Goal: Task Accomplishment & Management: Manage account settings

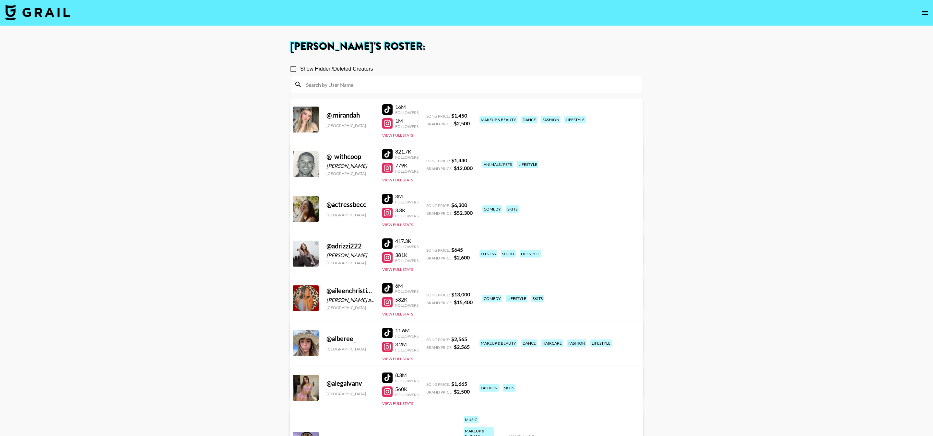
click at [55, 14] on img at bounding box center [37, 13] width 65 height 16
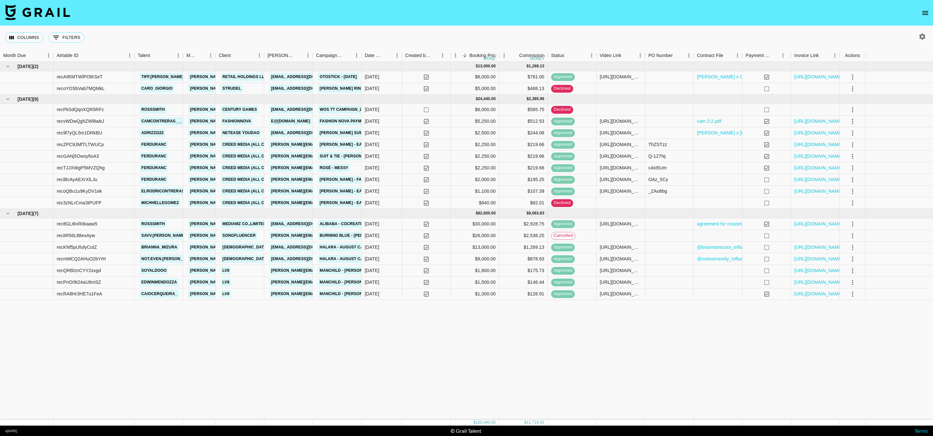
click at [929, 14] on icon "open drawer" at bounding box center [925, 13] width 8 height 8
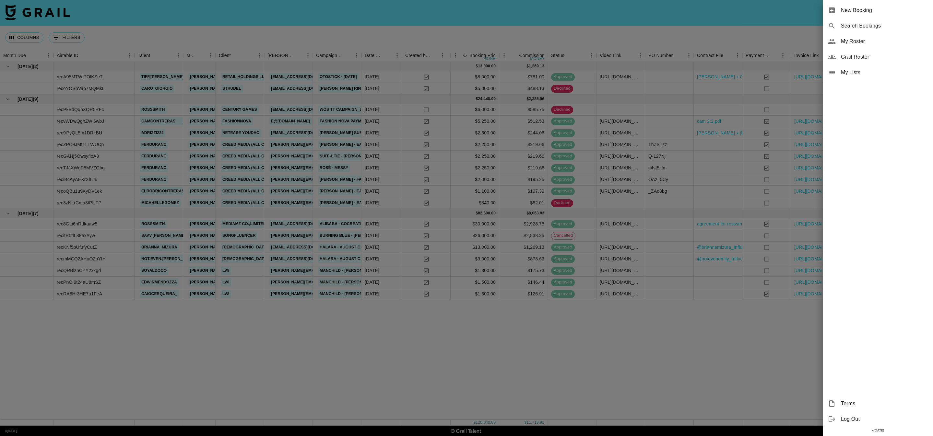
click at [763, 29] on div at bounding box center [466, 218] width 933 height 436
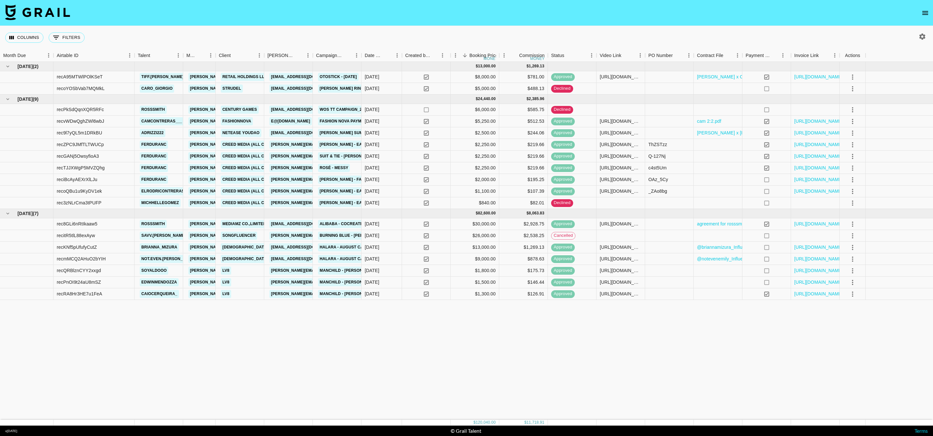
click at [919, 38] on icon "button" at bounding box center [922, 36] width 6 height 6
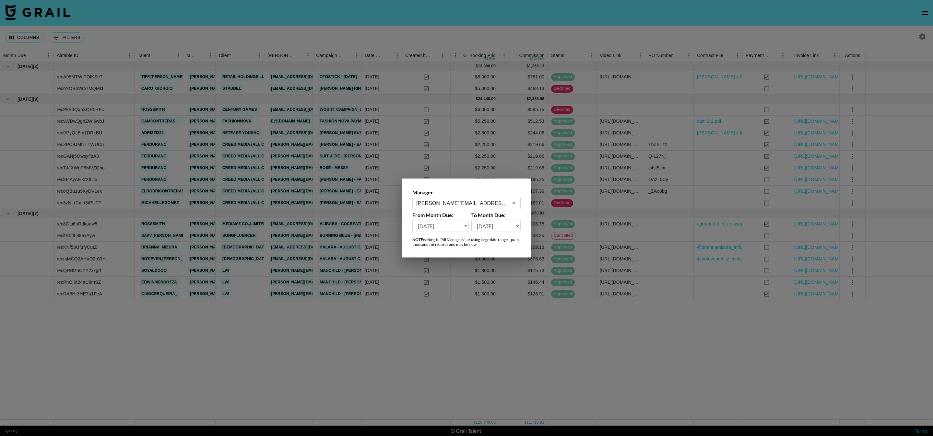
click at [460, 227] on select "Aug '26 Jul '26 Jun '26 May '26 Apr '26 Mar '26 Feb '26 Jan '26 Dec '25 Nov '25…" at bounding box center [440, 226] width 56 height 12
select select "Aug '24"
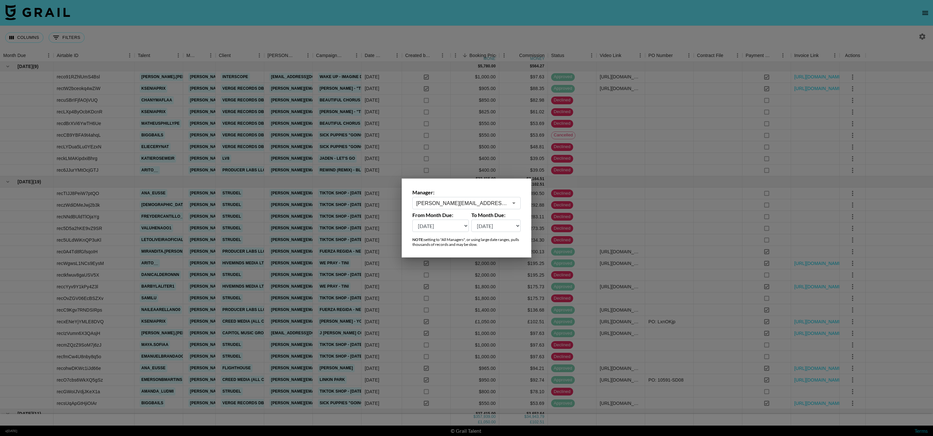
click at [613, 30] on div at bounding box center [466, 218] width 933 height 436
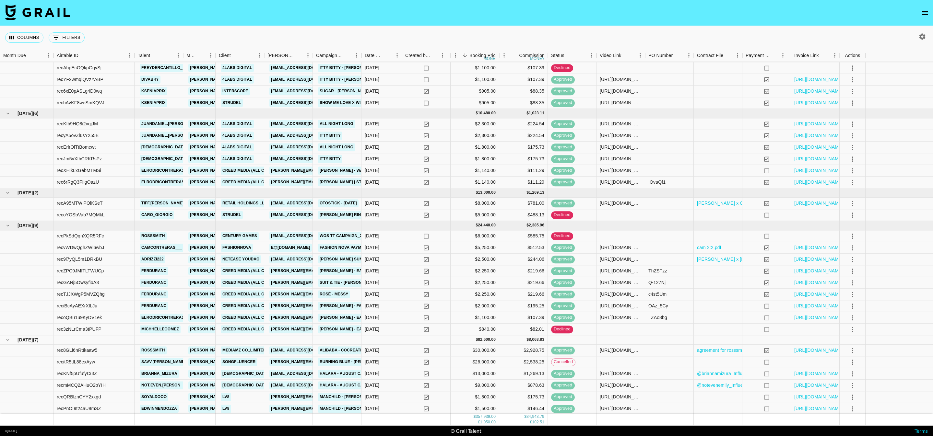
scroll to position [1054, 0]
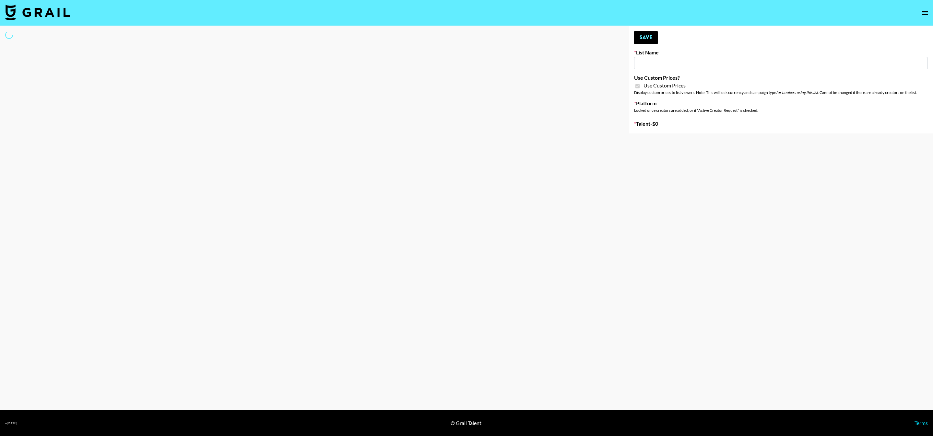
type input "Some By Mi ([DATE])"
checkbox input "true"
select select "Brand"
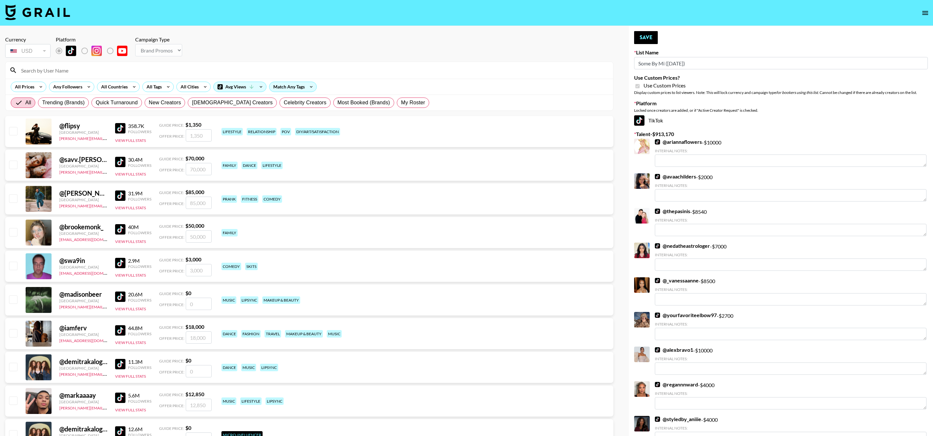
click at [397, 107] on label "My Roster" at bounding box center [413, 103] width 32 height 10
click at [401, 103] on input "My Roster" at bounding box center [401, 103] width 0 height 0
radio input "true"
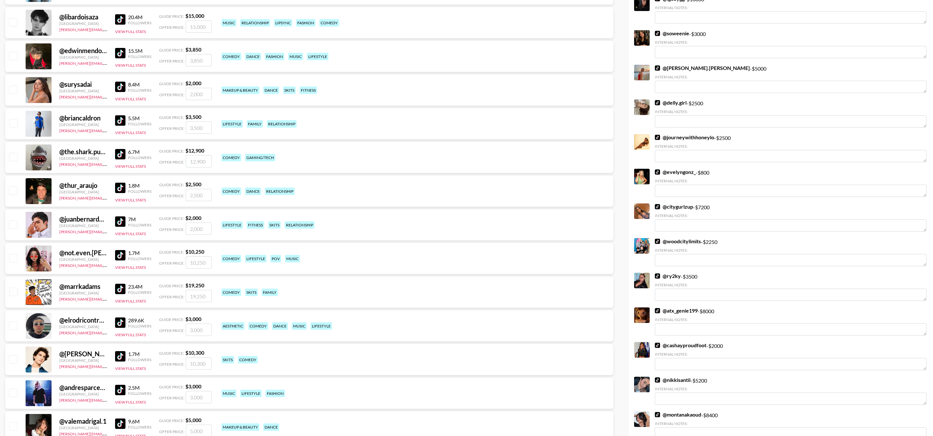
scroll to position [1327, 0]
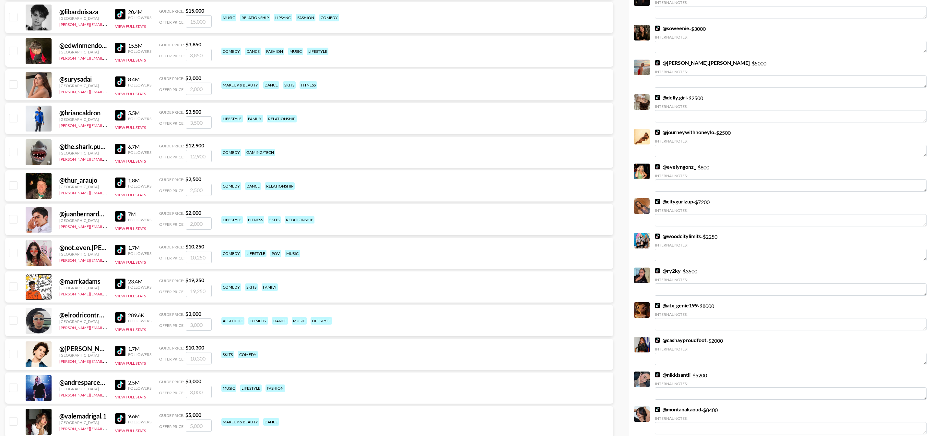
click at [14, 253] on input "checkbox" at bounding box center [13, 253] width 8 height 8
checkbox input "true"
type input "10250"
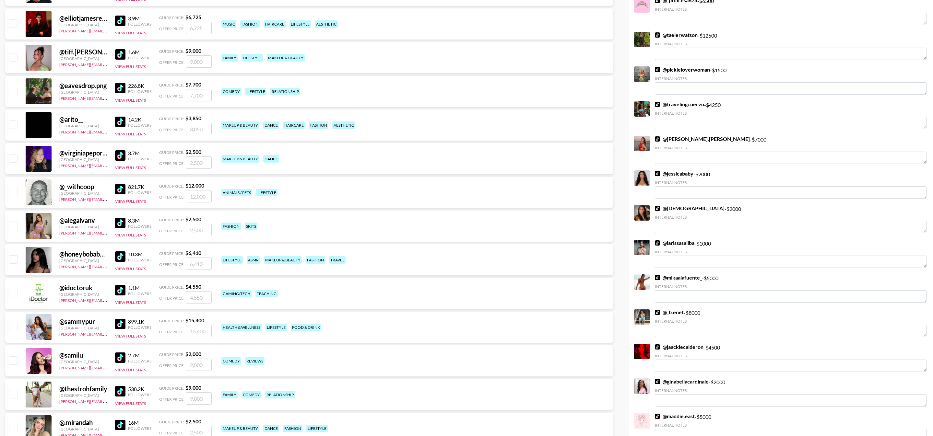
scroll to position [2550, 0]
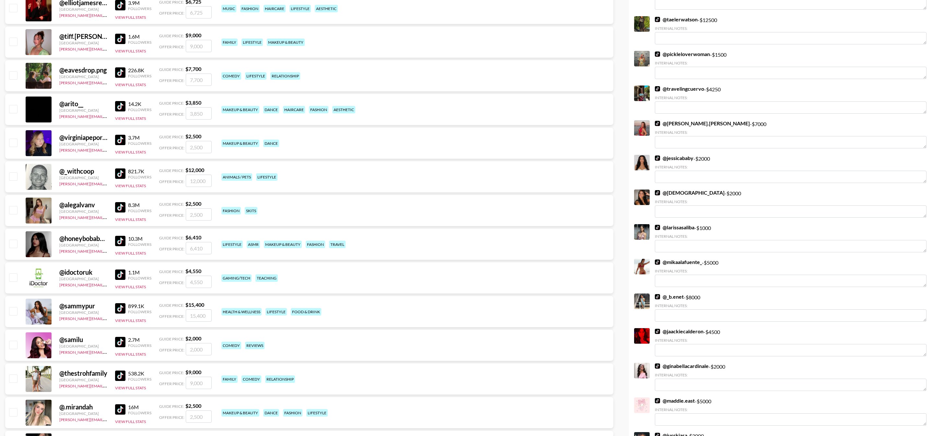
click at [15, 243] on input "checkbox" at bounding box center [13, 244] width 8 height 8
checkbox input "true"
click at [196, 249] on input "6410" at bounding box center [199, 248] width 26 height 12
click at [211, 246] on input "610" at bounding box center [199, 248] width 26 height 12
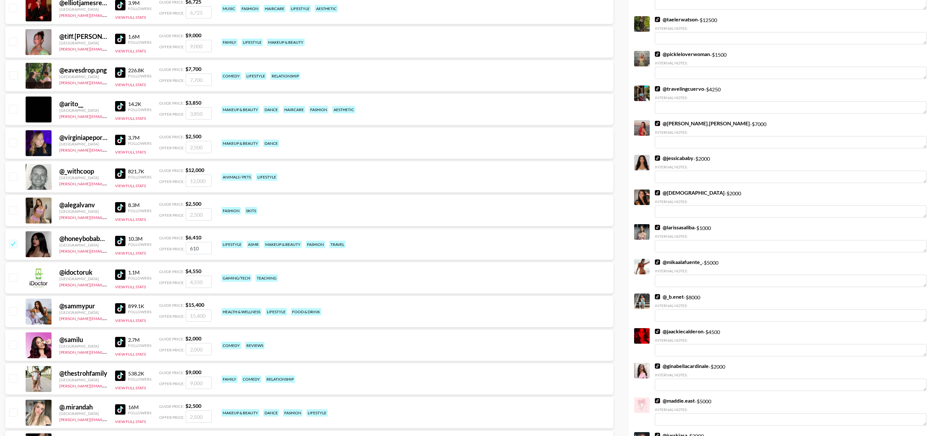
click at [193, 248] on input "610" at bounding box center [199, 248] width 26 height 12
type input "7"
checkbox input "false"
type input "8"
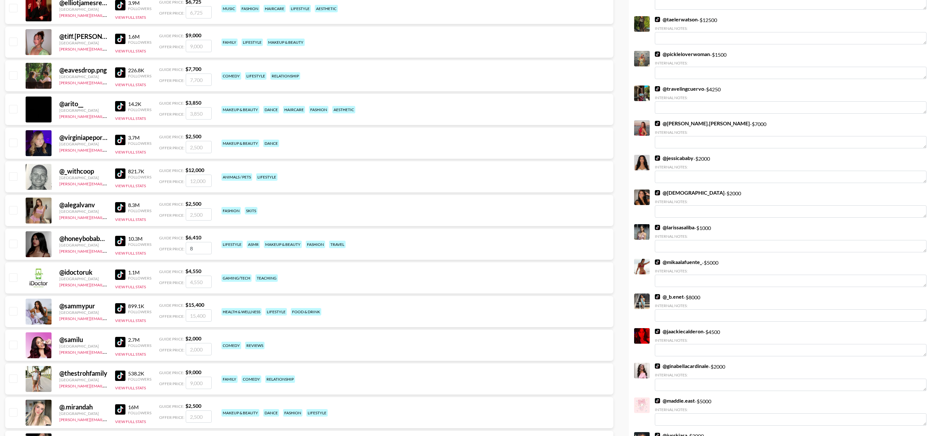
checkbox input "true"
type input "8000"
click at [221, 269] on div "@ idoctoruk [GEOGRAPHIC_DATA] [PERSON_NAME][EMAIL_ADDRESS][DOMAIN_NAME] 1.1M Fo…" at bounding box center [309, 278] width 608 height 31
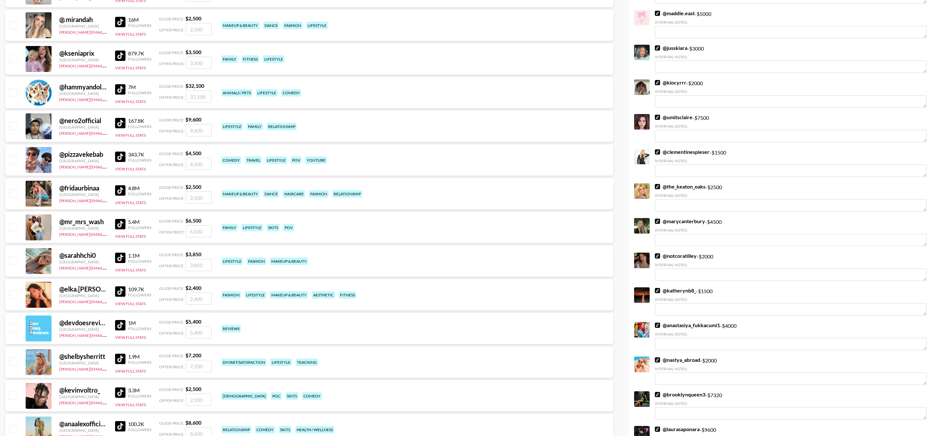
scroll to position [2953, 0]
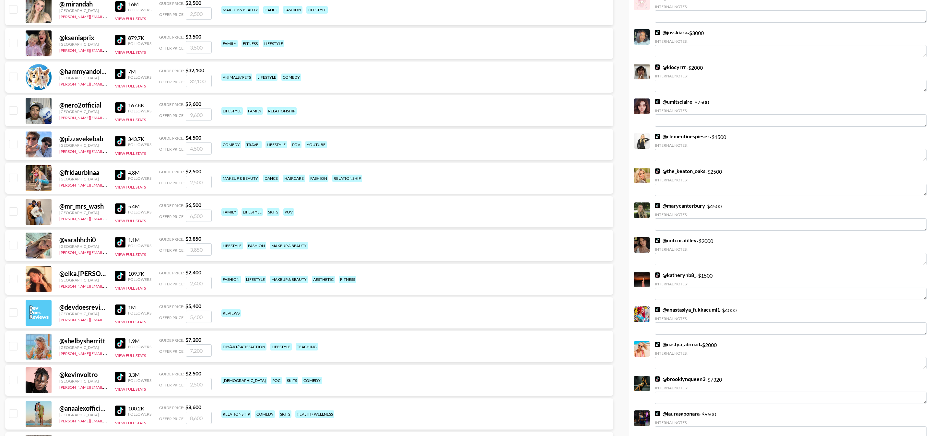
click at [12, 112] on input "checkbox" at bounding box center [13, 110] width 8 height 8
checkbox input "true"
type input "9600"
click at [14, 112] on input "checkbox" at bounding box center [13, 110] width 8 height 8
checkbox input "false"
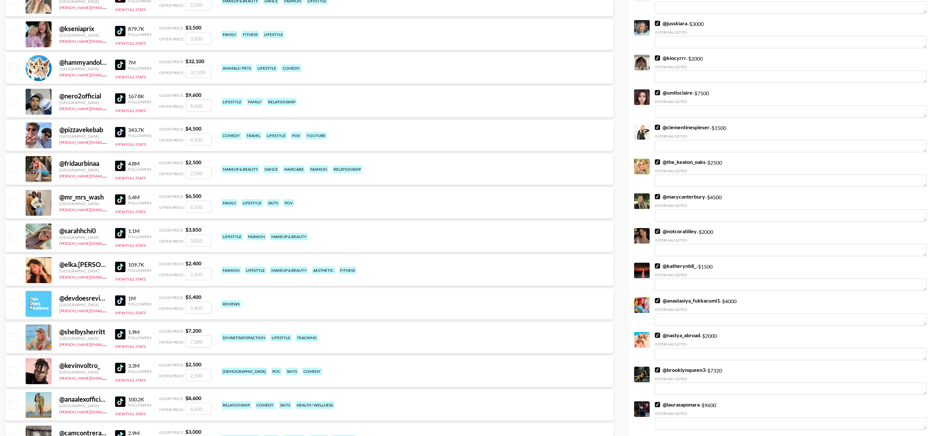
scroll to position [2964, 0]
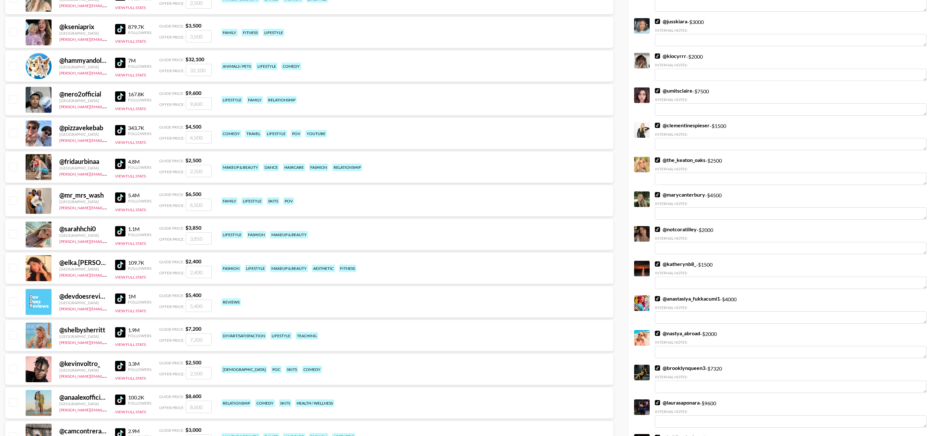
click at [120, 233] on img at bounding box center [120, 231] width 10 height 10
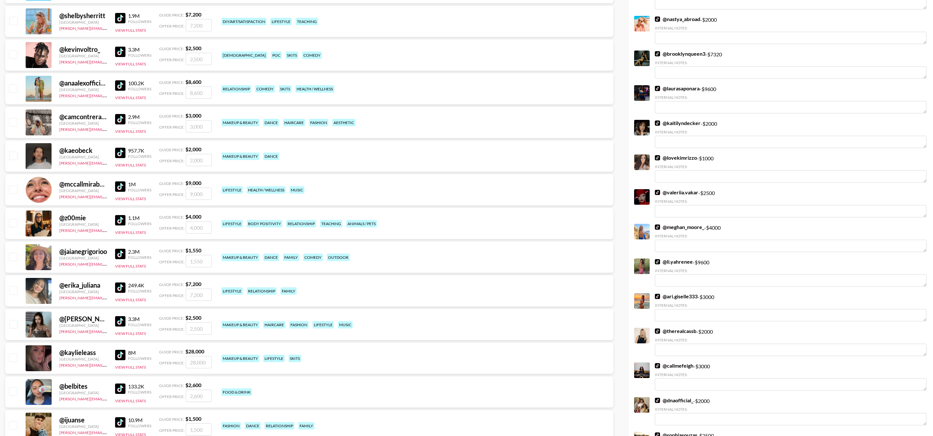
scroll to position [3287, 0]
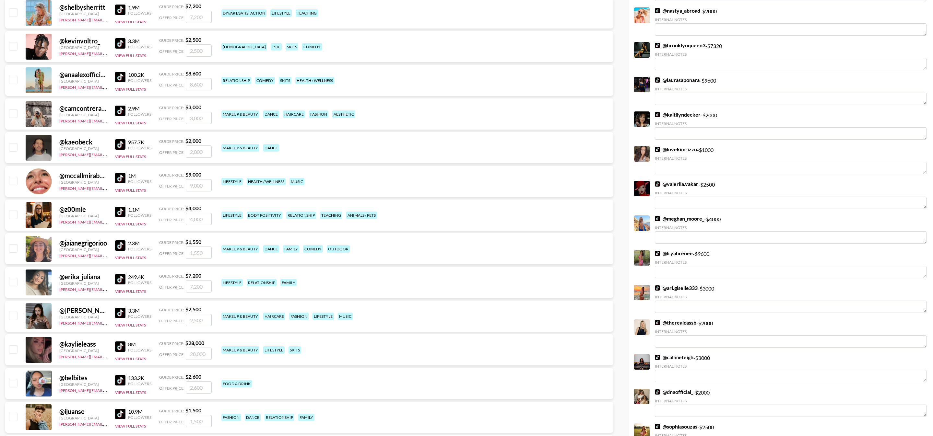
click at [14, 180] on input "checkbox" at bounding box center [13, 181] width 8 height 8
checkbox input "true"
type input "9000"
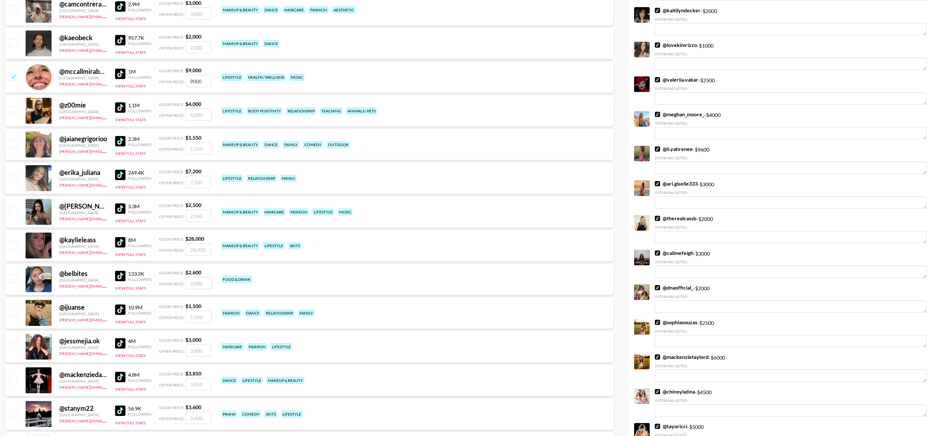
scroll to position [3393, 0]
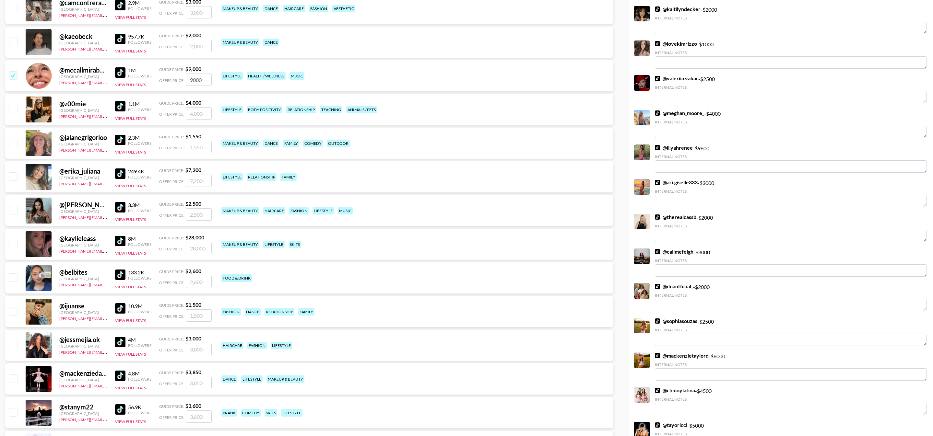
click at [12, 177] on input "checkbox" at bounding box center [13, 176] width 8 height 8
checkbox input "true"
type input "7200"
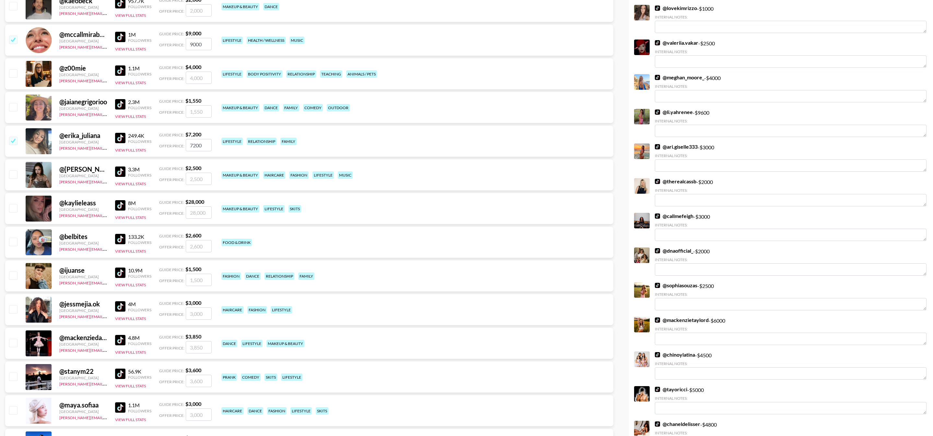
scroll to position [3432, 0]
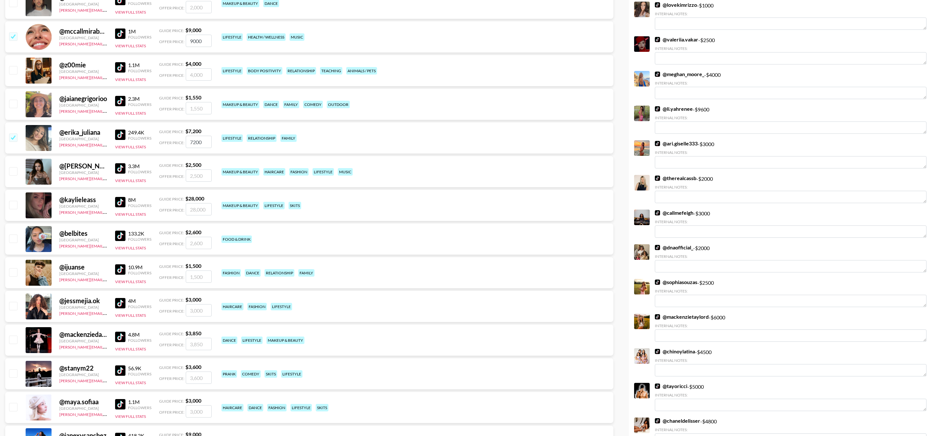
click at [17, 207] on input "checkbox" at bounding box center [13, 205] width 8 height 8
checkbox input "true"
type input "28000"
click at [17, 207] on input "checkbox" at bounding box center [13, 205] width 8 height 8
checkbox input "false"
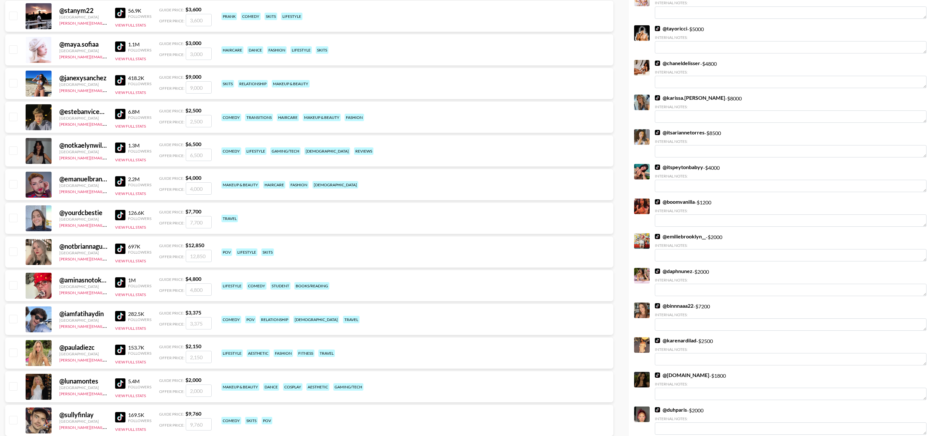
scroll to position [3796, 0]
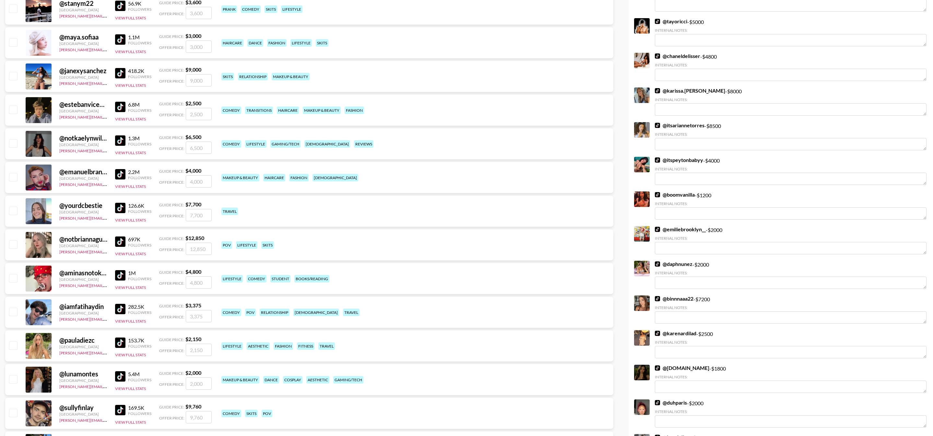
click at [13, 146] on input "checkbox" at bounding box center [13, 143] width 8 height 8
checkbox input "true"
type input "6500"
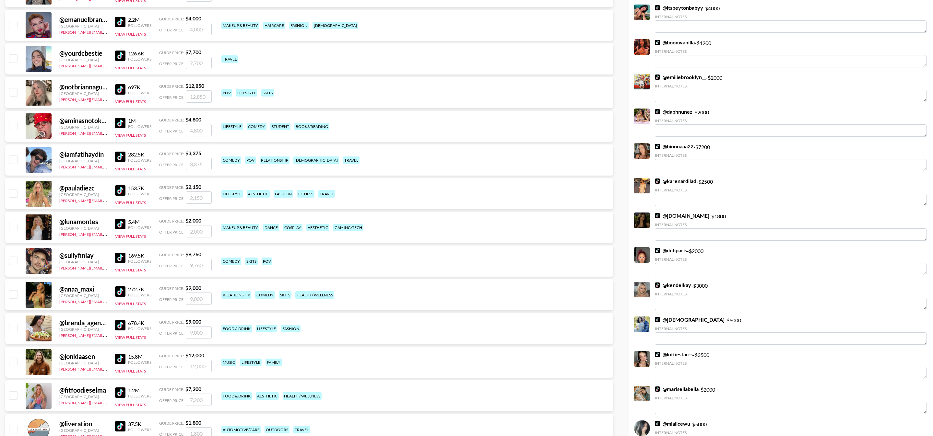
scroll to position [3968, 0]
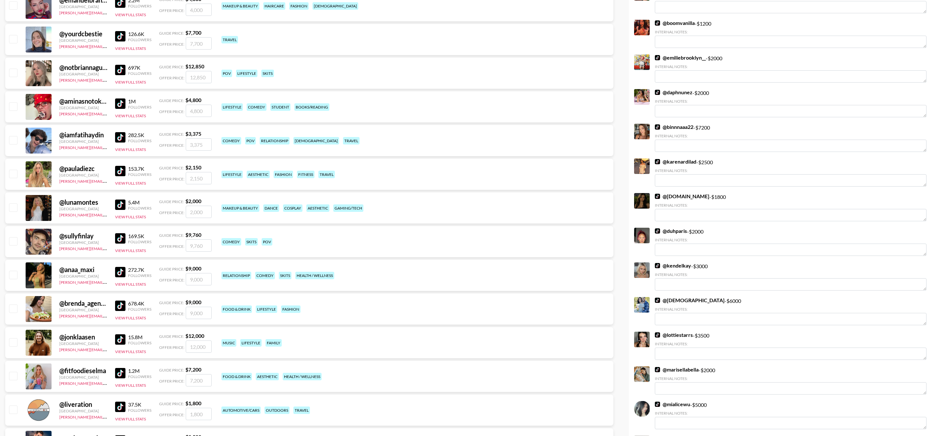
click at [11, 107] on input "checkbox" at bounding box center [13, 106] width 8 height 8
checkbox input "true"
type input "4800"
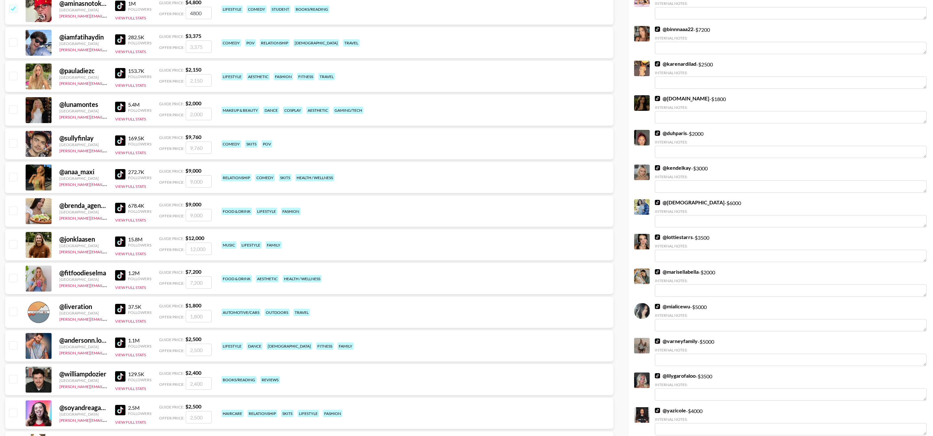
scroll to position [4067, 0]
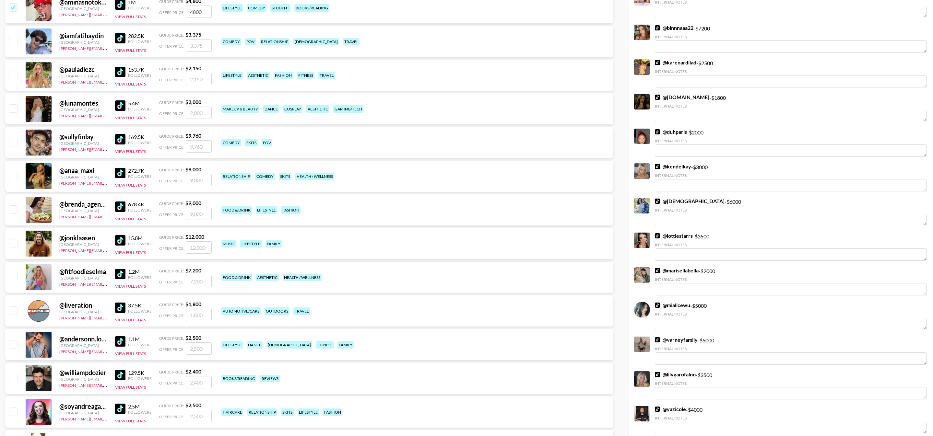
click at [11, 177] on input "checkbox" at bounding box center [13, 176] width 8 height 8
checkbox input "true"
type input "9000"
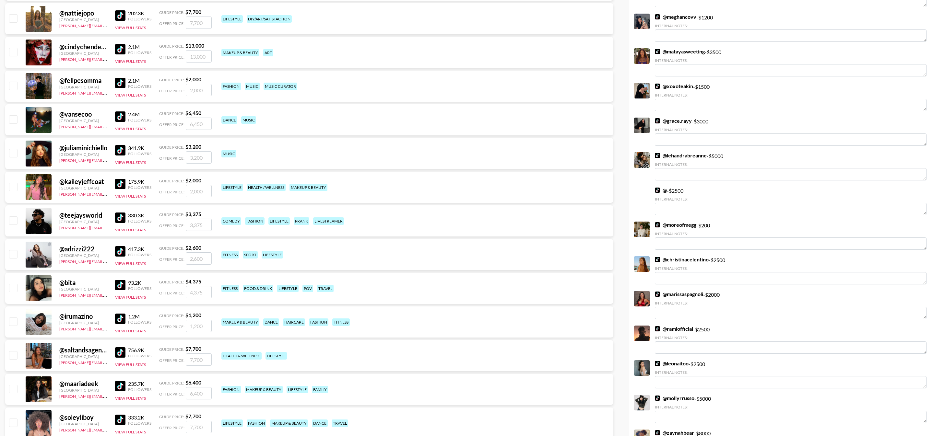
scroll to position [4497, 0]
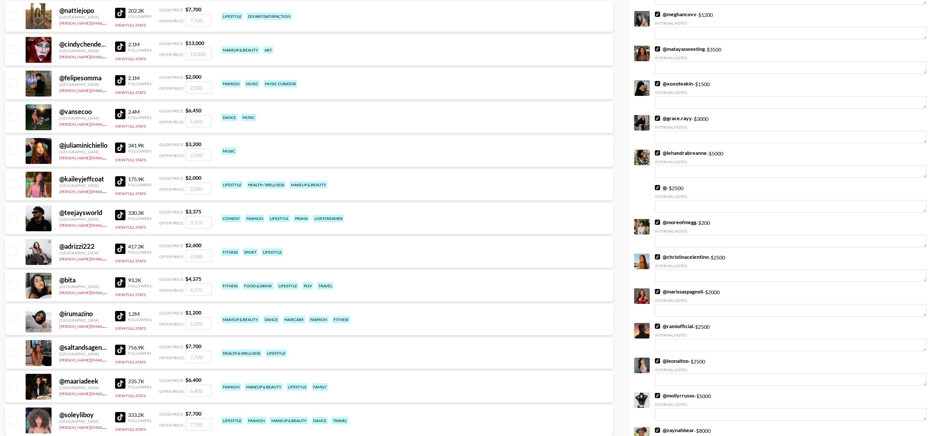
click at [14, 150] on input "checkbox" at bounding box center [13, 150] width 8 height 8
checkbox input "true"
type input "3200"
click at [14, 184] on input "checkbox" at bounding box center [13, 184] width 8 height 8
checkbox input "true"
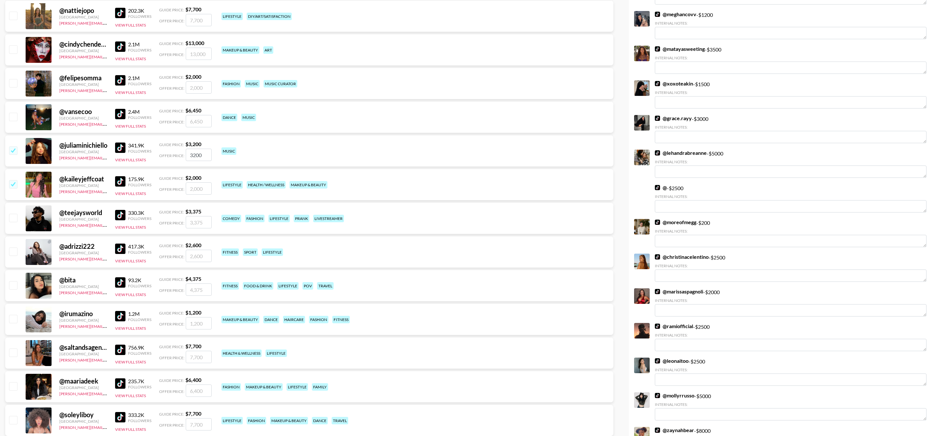
type input "2000"
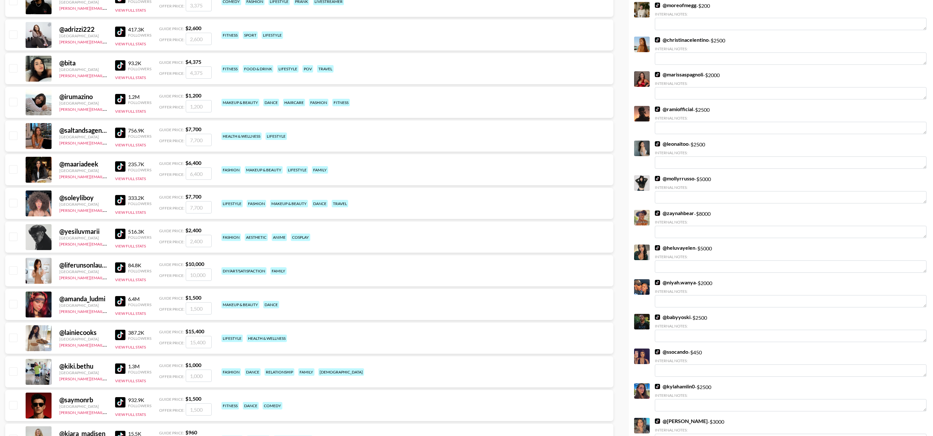
scroll to position [4737, 0]
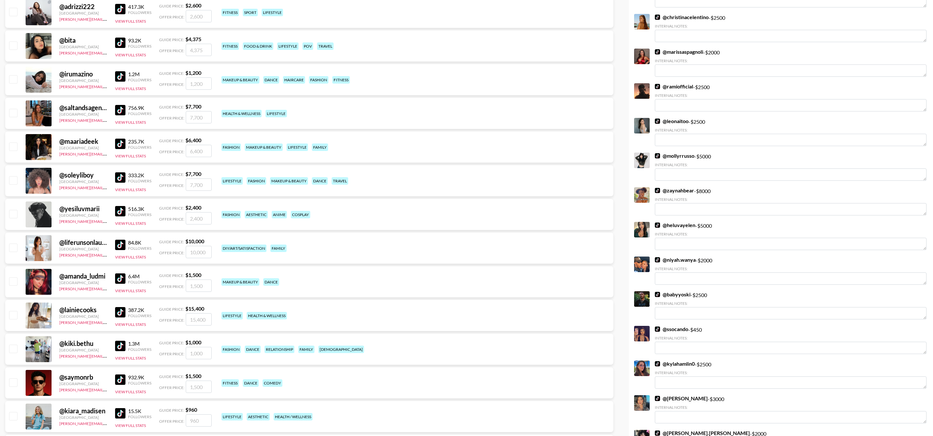
click at [11, 146] on input "checkbox" at bounding box center [13, 147] width 8 height 8
checkbox input "true"
type input "6400"
click at [17, 250] on input "checkbox" at bounding box center [13, 248] width 8 height 8
checkbox input "true"
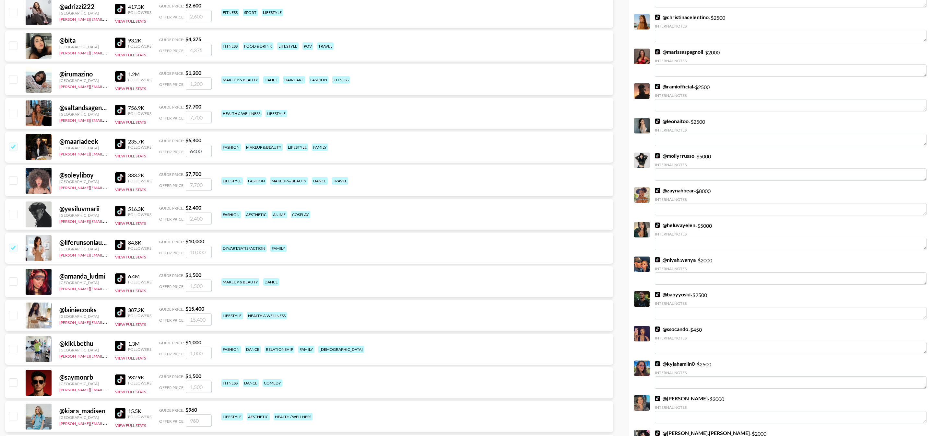
type input "10000"
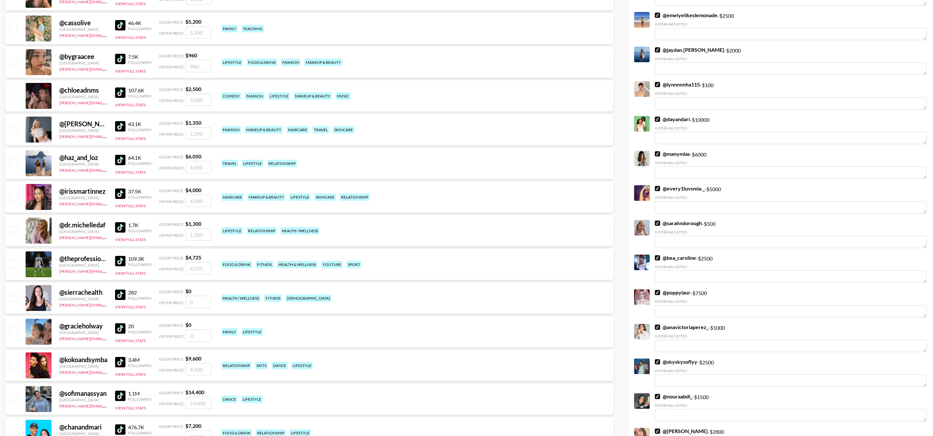
scroll to position [5315, 0]
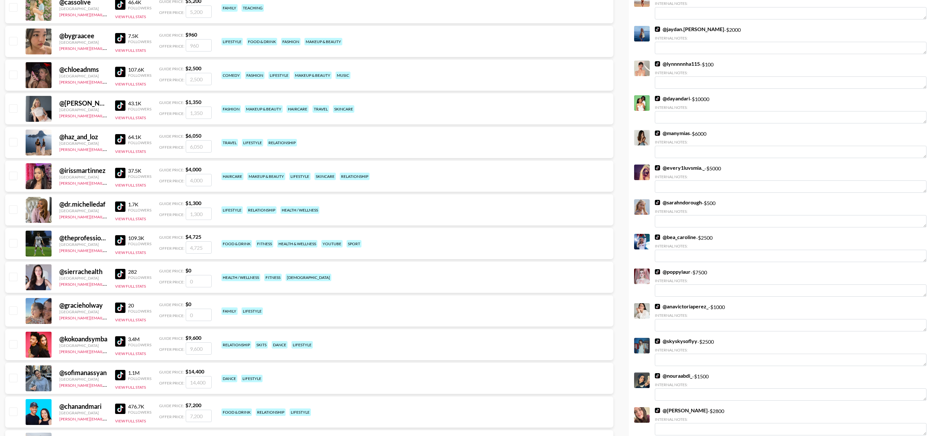
click at [13, 176] on input "checkbox" at bounding box center [13, 176] width 8 height 8
checkbox input "true"
type input "4000"
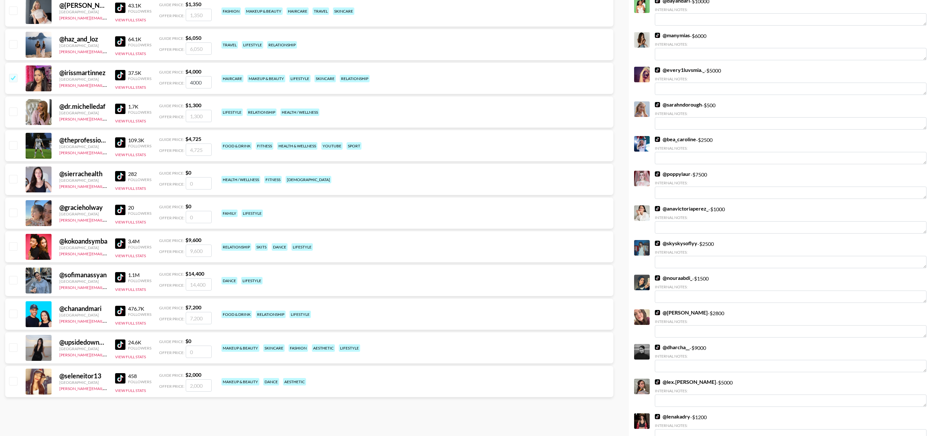
scroll to position [5415, 0]
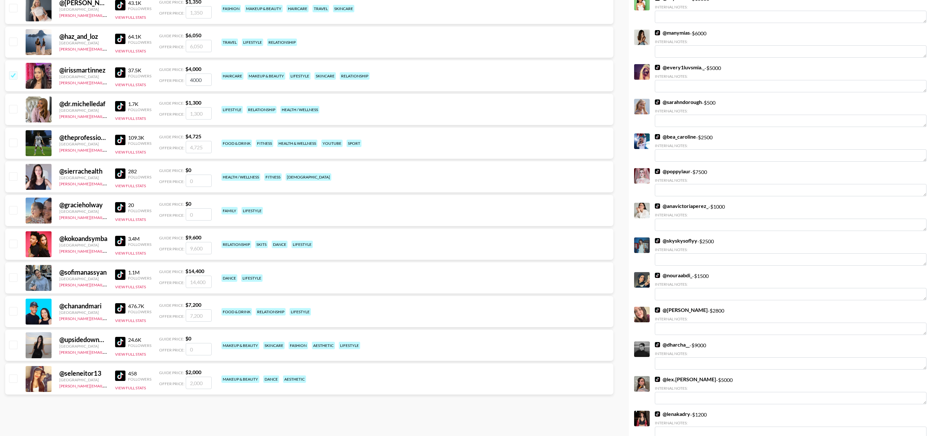
click at [10, 277] on input "checkbox" at bounding box center [13, 278] width 8 height 8
checkbox input "true"
type input "14400"
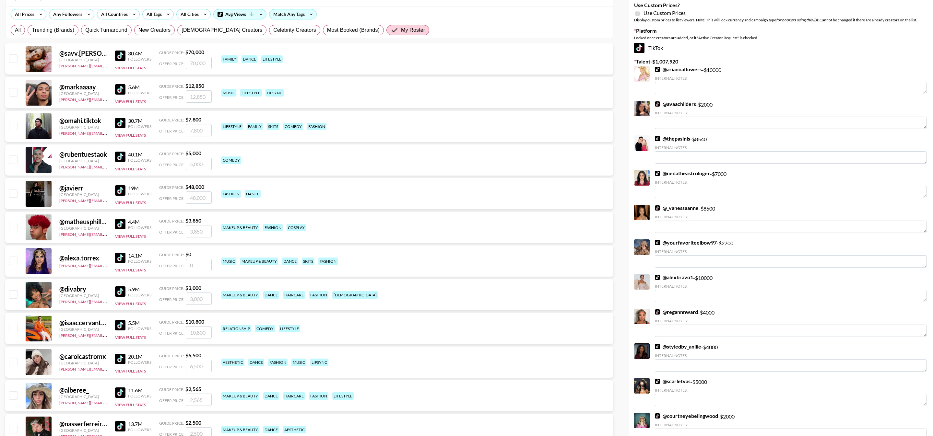
scroll to position [0, 0]
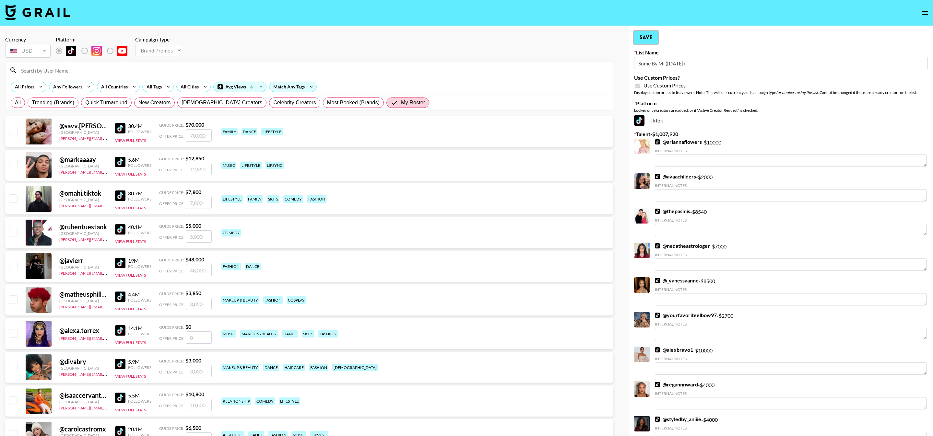
click at [640, 42] on button "Save" at bounding box center [646, 37] width 24 height 13
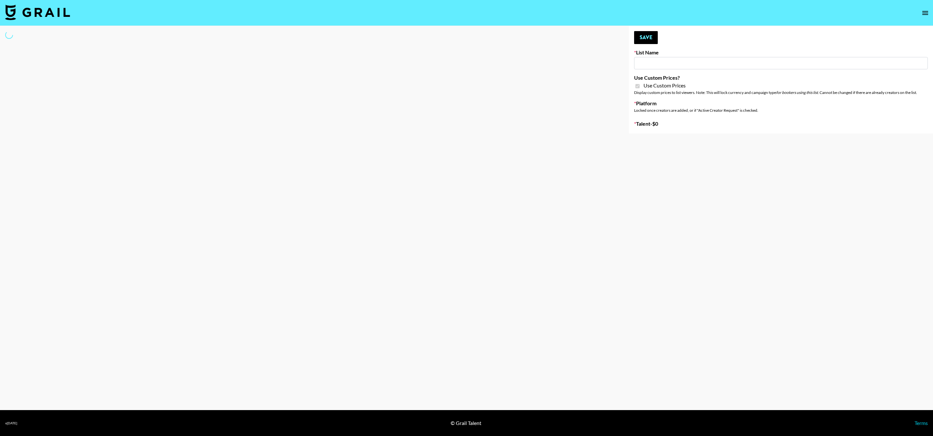
type input "Lip Liner Stain ([DATE])"
checkbox input "true"
select select "Brand"
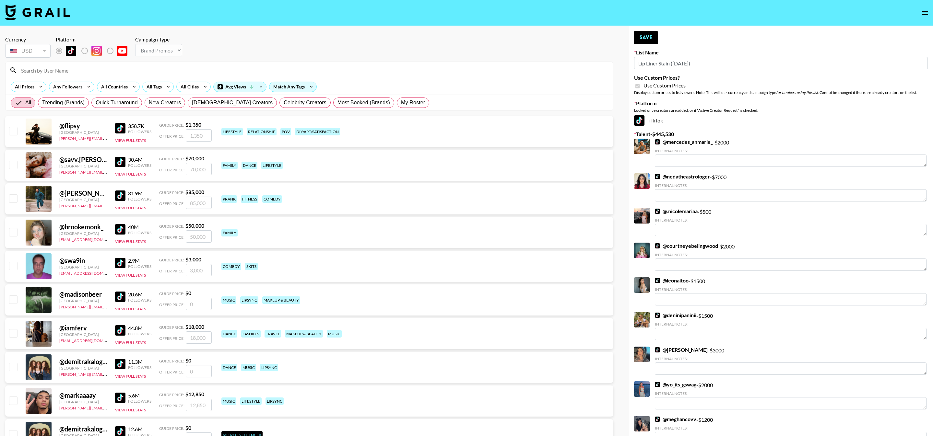
click at [344, 72] on input at bounding box center [313, 70] width 592 height 10
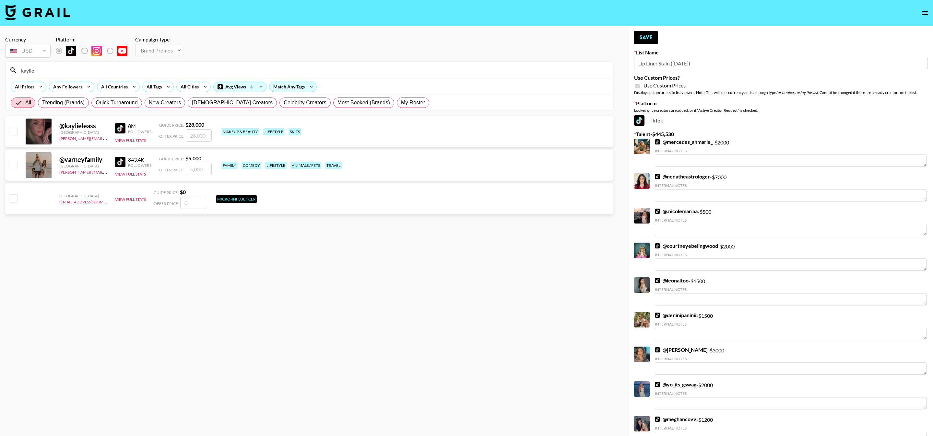
type input "kaylie"
click at [18, 130] on div at bounding box center [13, 131] width 10 height 11
click at [14, 130] on input "checkbox" at bounding box center [13, 131] width 8 height 8
checkbox input "true"
type input "28000"
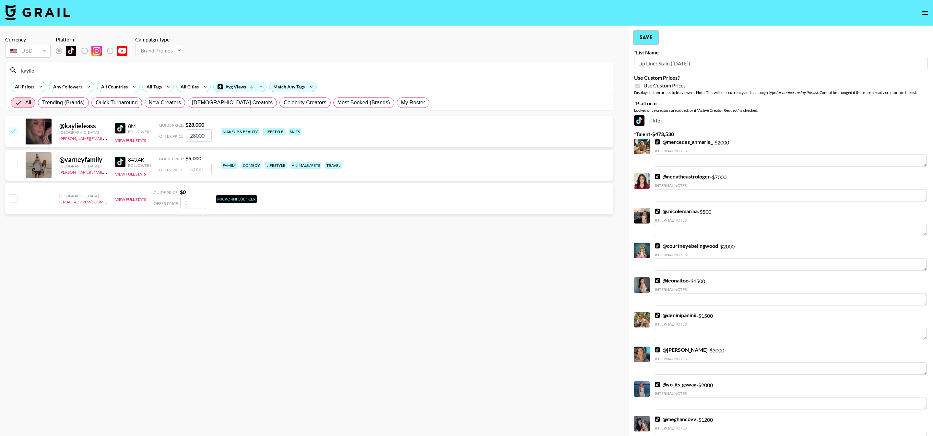
click at [642, 36] on button "Save" at bounding box center [646, 37] width 24 height 13
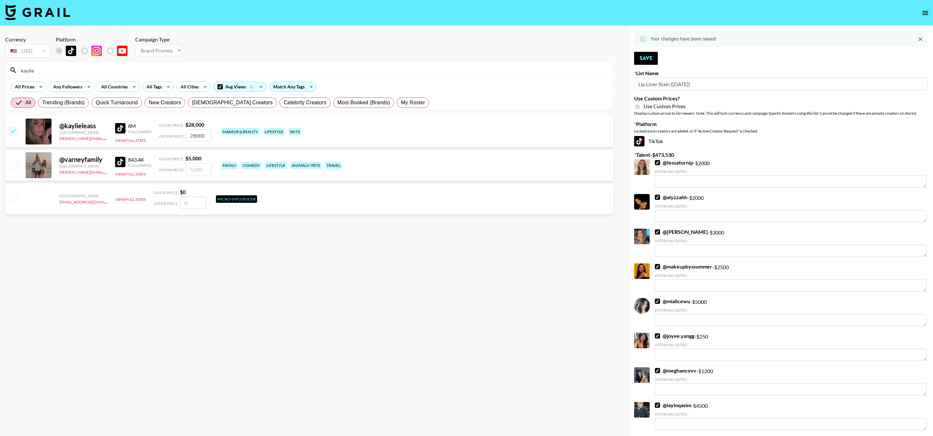
click at [215, 71] on input "kaylie" at bounding box center [313, 70] width 592 height 10
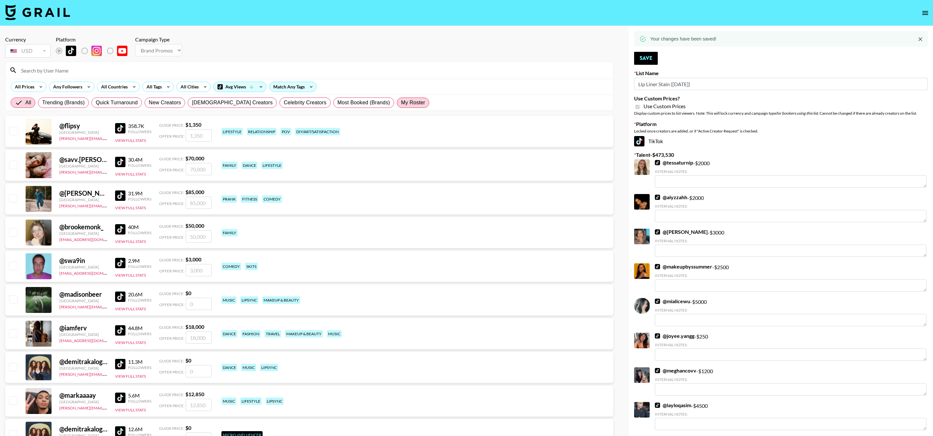
click at [401, 100] on span "My Roster" at bounding box center [413, 103] width 24 height 8
click at [401, 103] on input "My Roster" at bounding box center [401, 103] width 0 height 0
radio input "true"
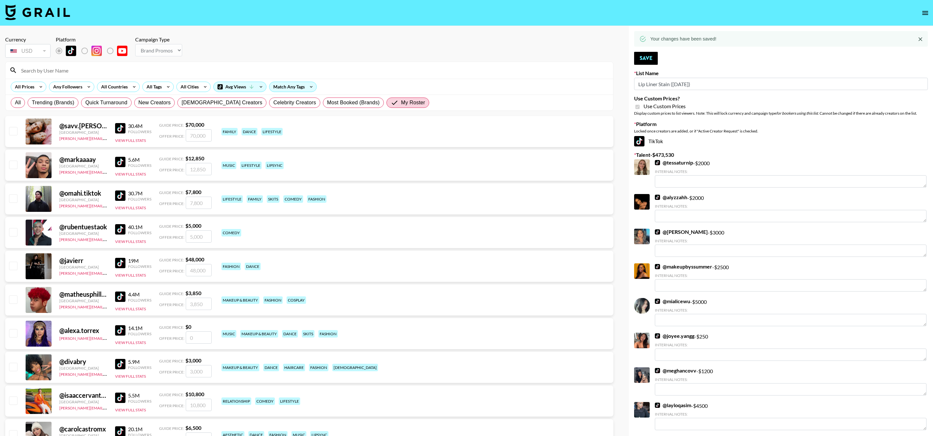
click at [245, 70] on input at bounding box center [313, 70] width 592 height 10
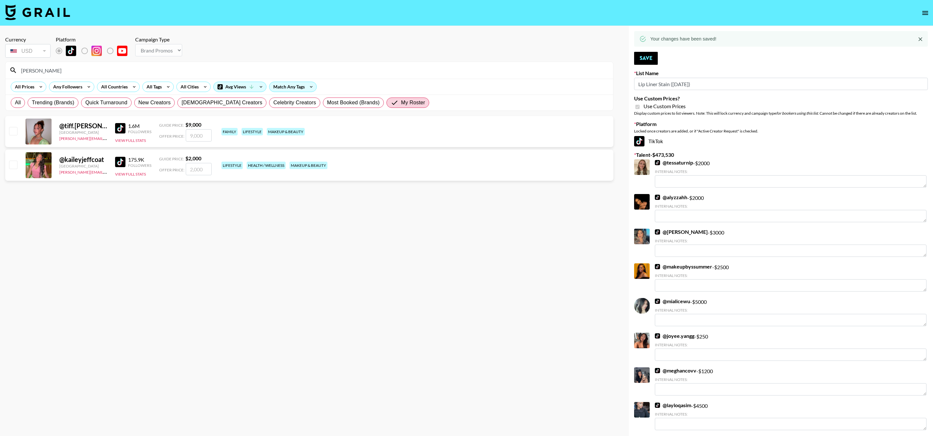
type input "jeff"
click at [13, 132] on input "checkbox" at bounding box center [13, 131] width 8 height 8
checkbox input "true"
type input "9000"
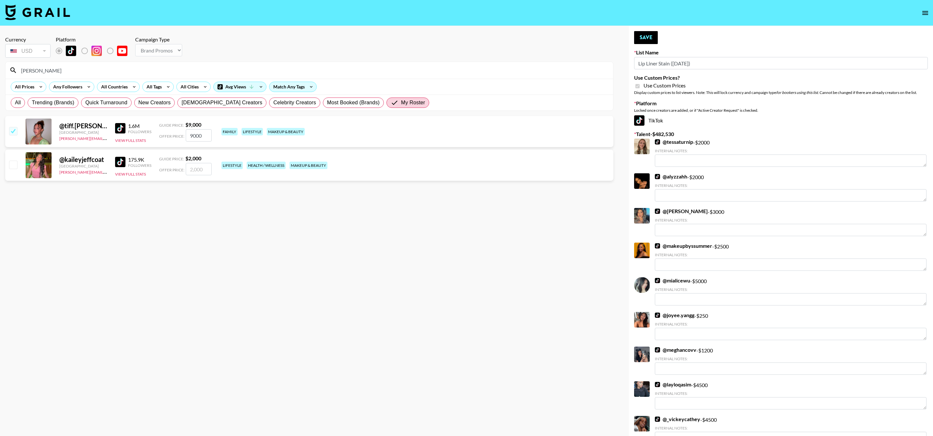
click at [192, 136] on input "9000" at bounding box center [199, 135] width 26 height 12
checkbox input "false"
type input "1"
checkbox input "true"
type input "10000"
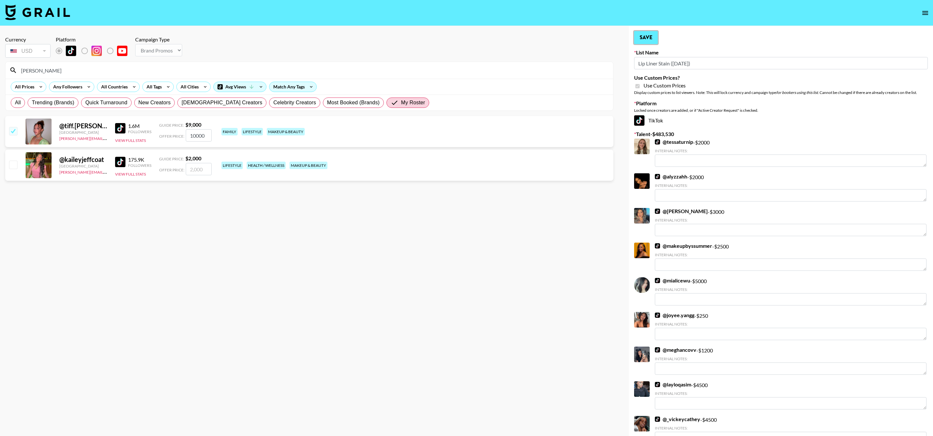
click at [640, 40] on button "Save" at bounding box center [646, 37] width 24 height 13
